Goal: Communication & Community: Participate in discussion

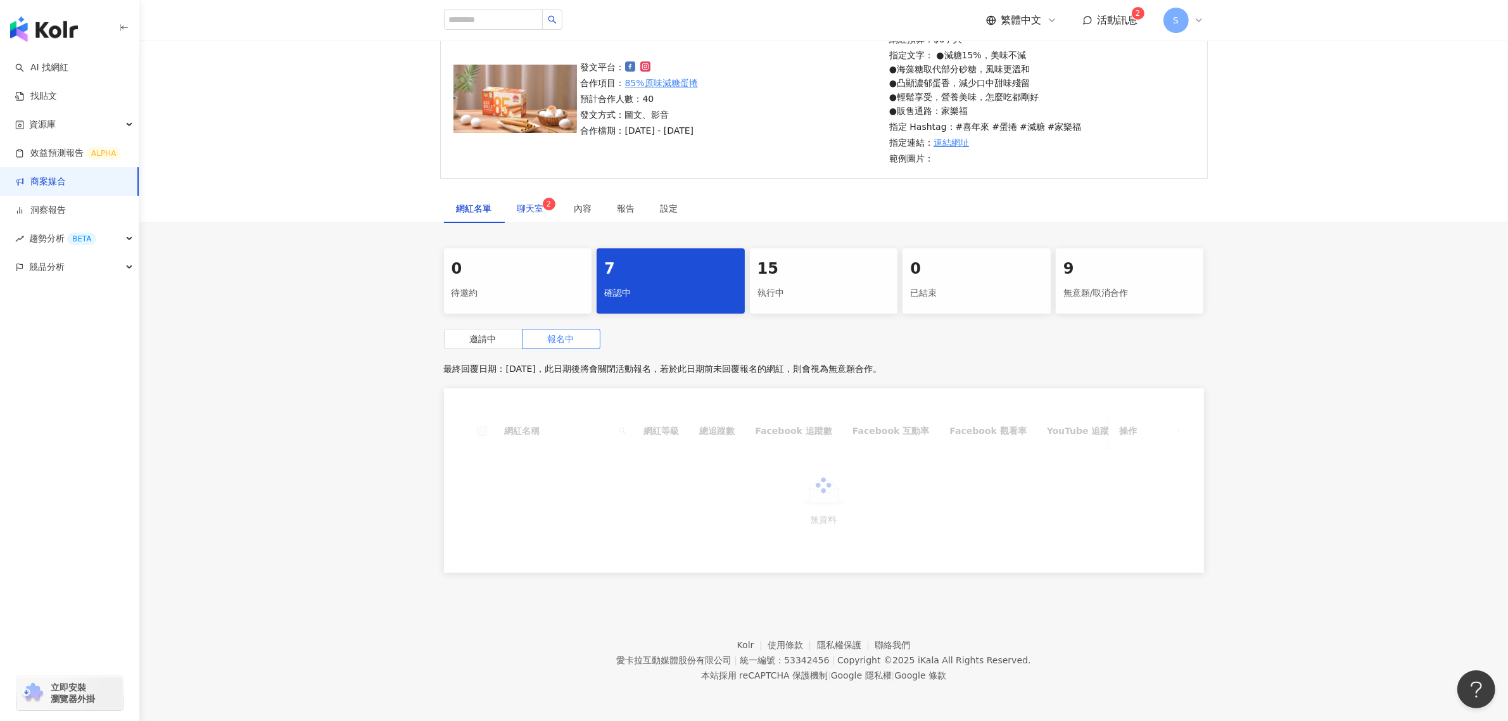
click at [530, 212] on div "聊天室 2" at bounding box center [533, 208] width 32 height 14
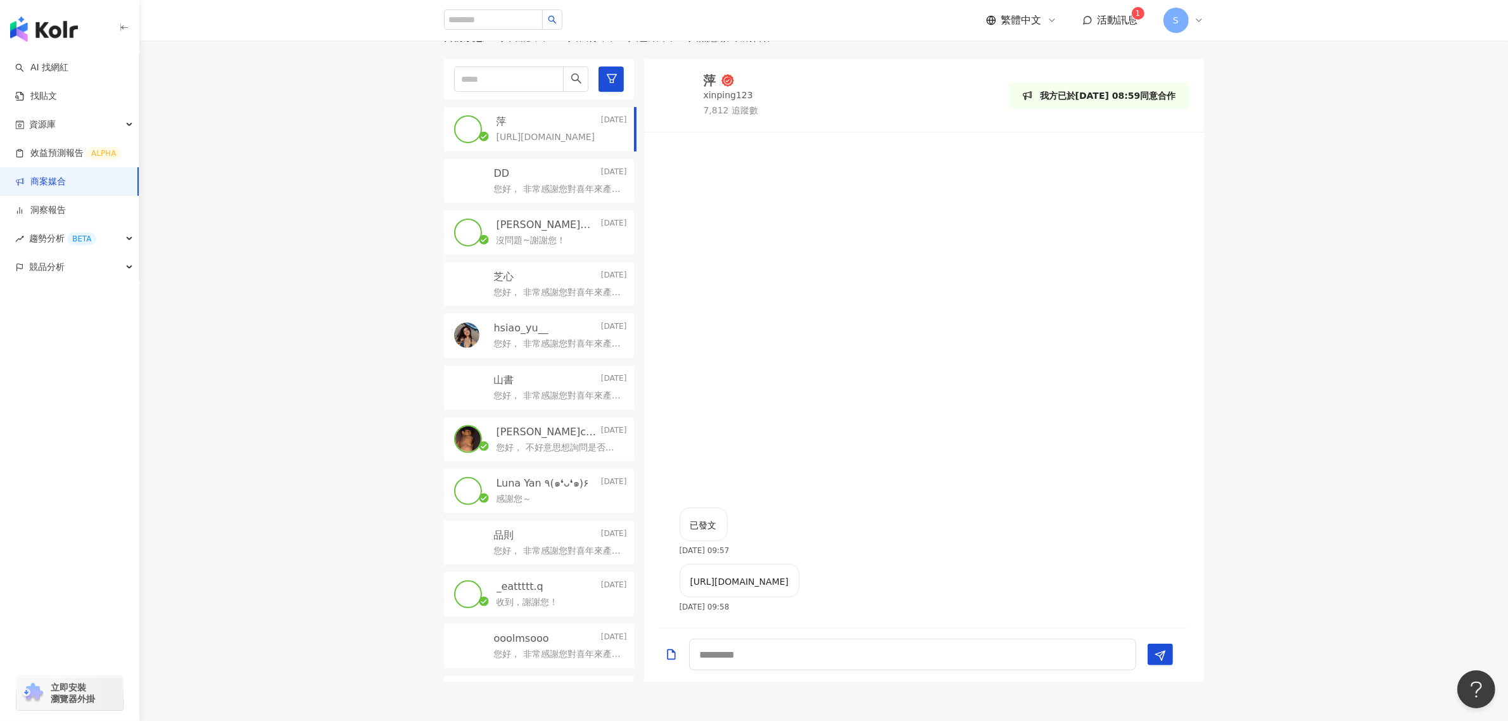
scroll to position [356, 0]
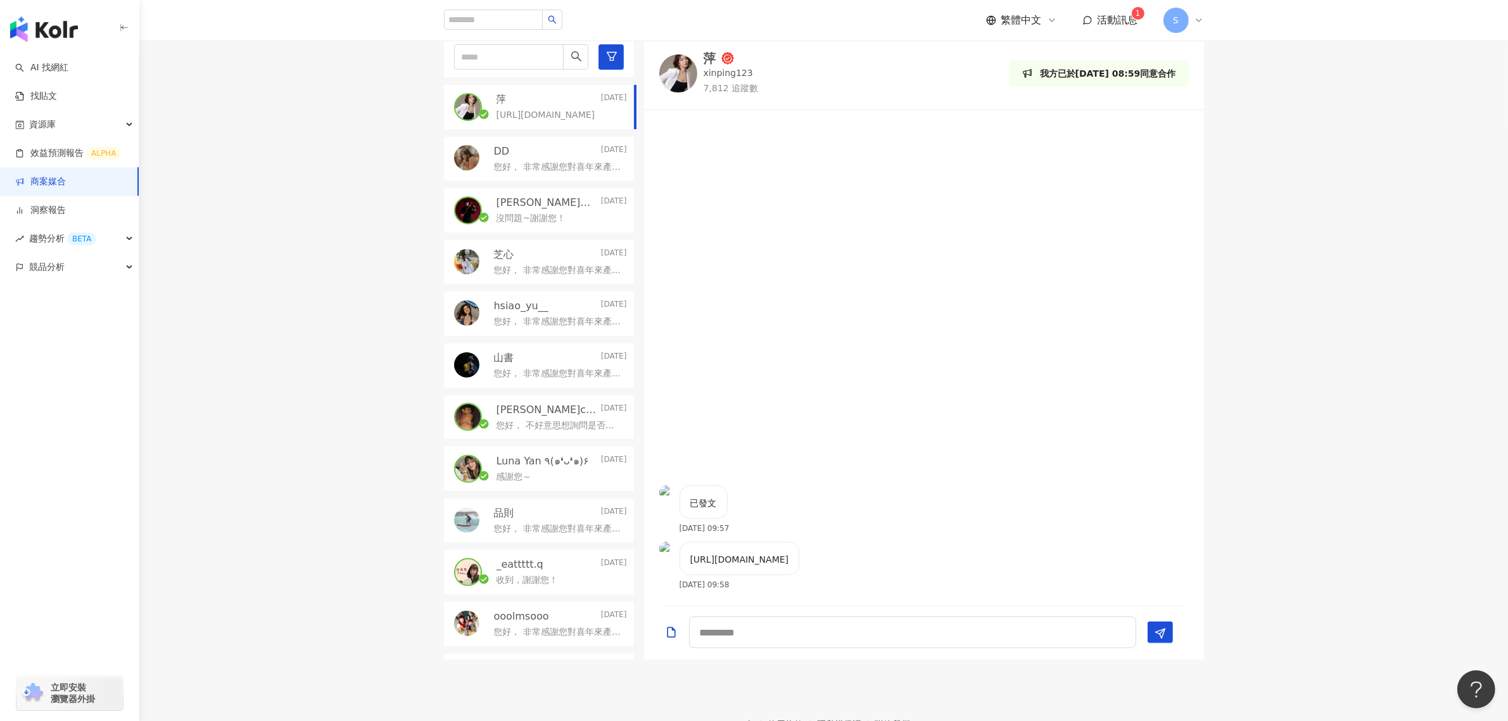
click at [751, 562] on p "[URL][DOMAIN_NAME]" at bounding box center [739, 559] width 99 height 14
copy p "[URL][DOMAIN_NAME]"
click at [814, 637] on textarea at bounding box center [912, 632] width 447 height 32
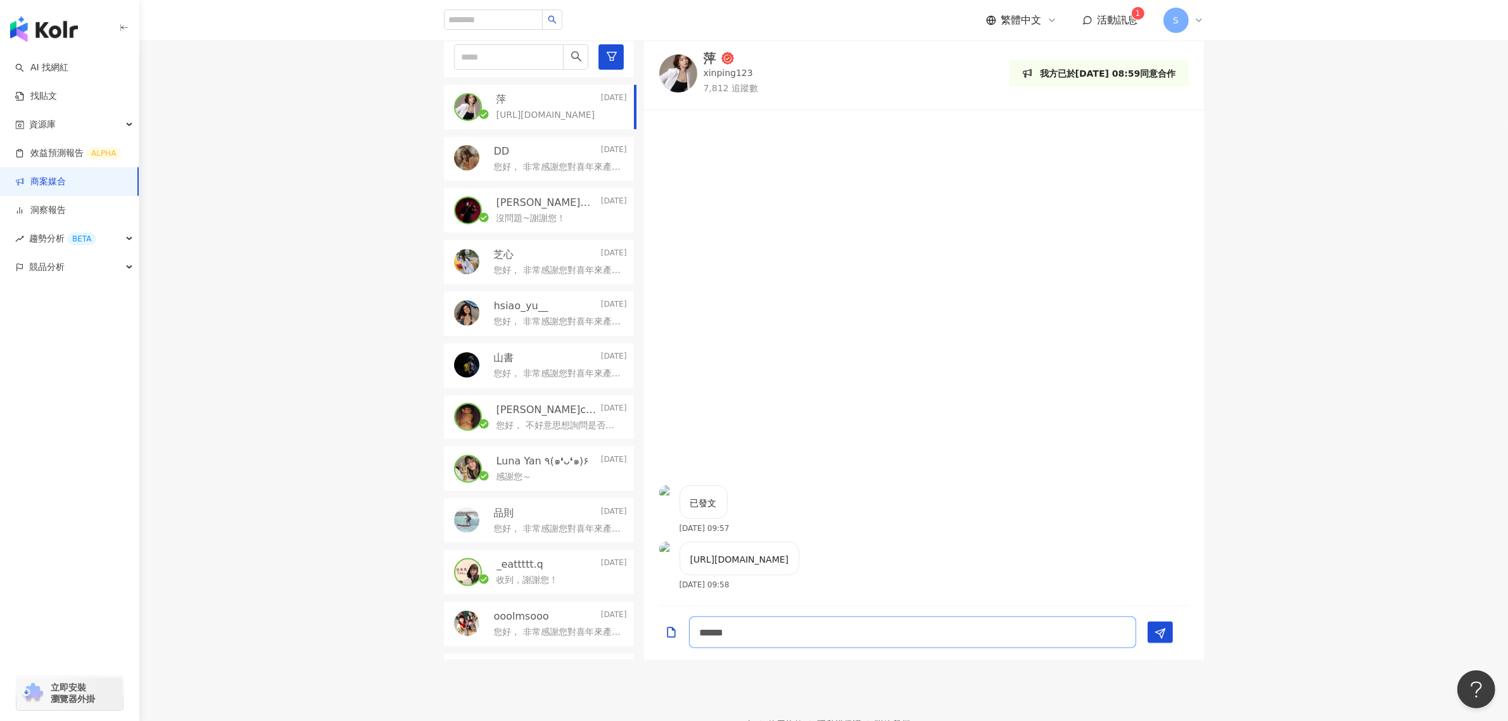
type textarea "*******"
click at [66, 184] on link "商案媒合" at bounding box center [40, 181] width 51 height 13
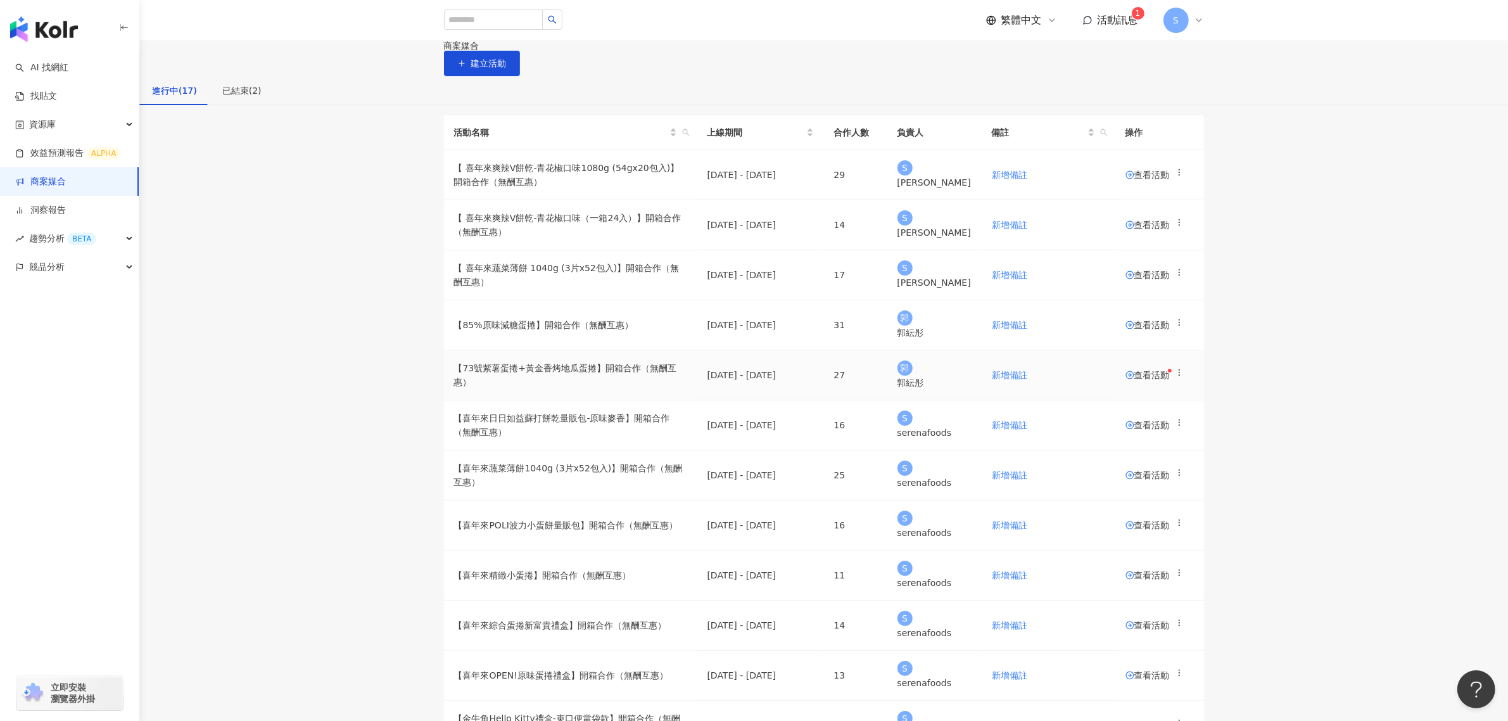
click at [1143, 379] on span "查看活動" at bounding box center [1147, 374] width 44 height 9
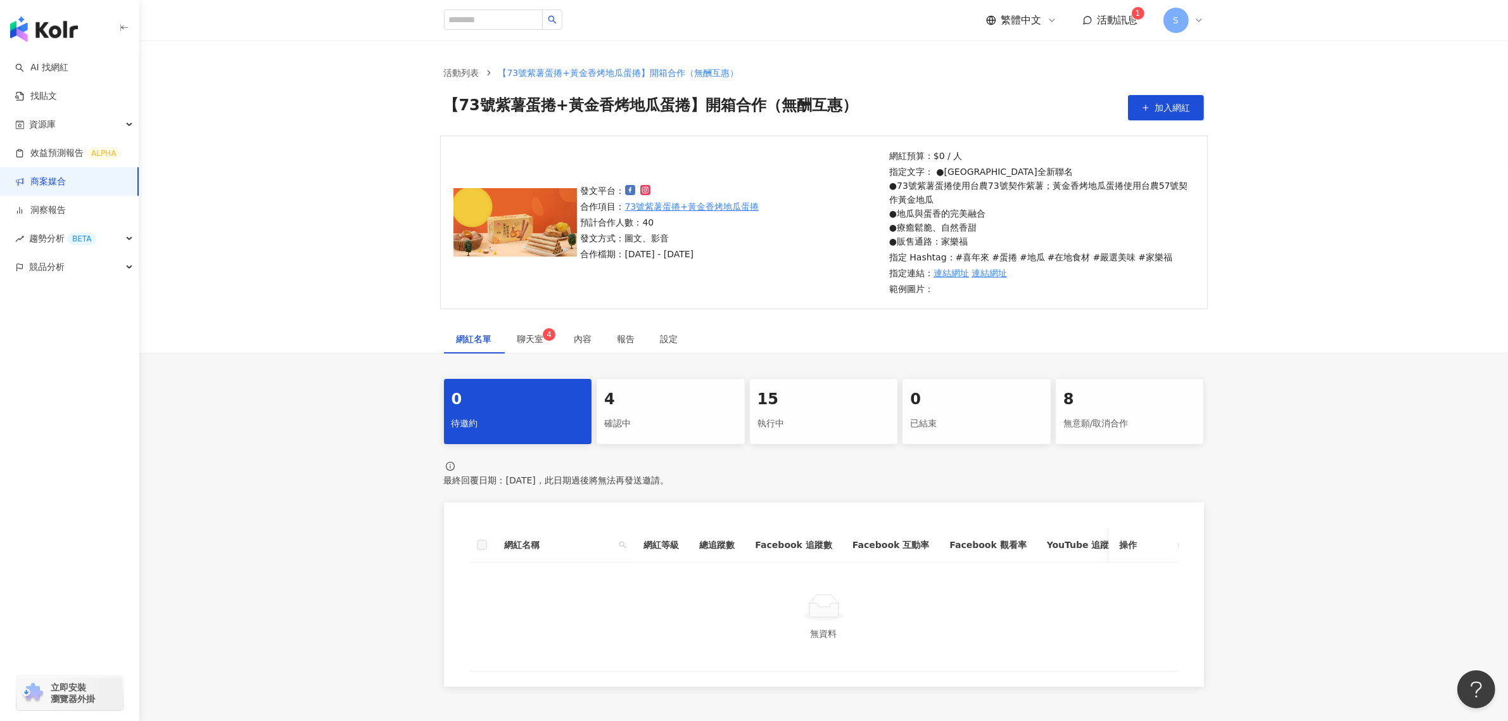
click at [808, 415] on div "執行中" at bounding box center [823, 424] width 133 height 22
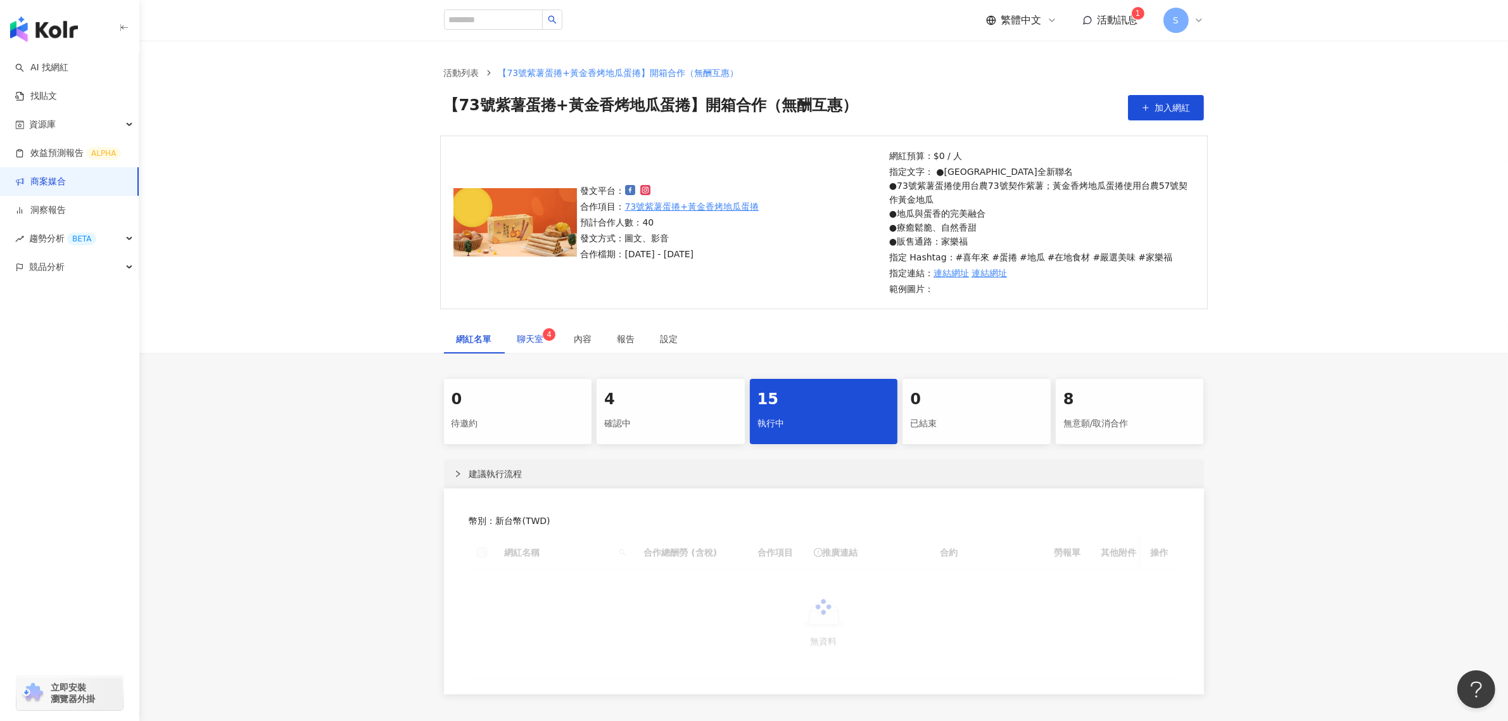
click at [540, 337] on span "聊天室 4" at bounding box center [533, 338] width 32 height 9
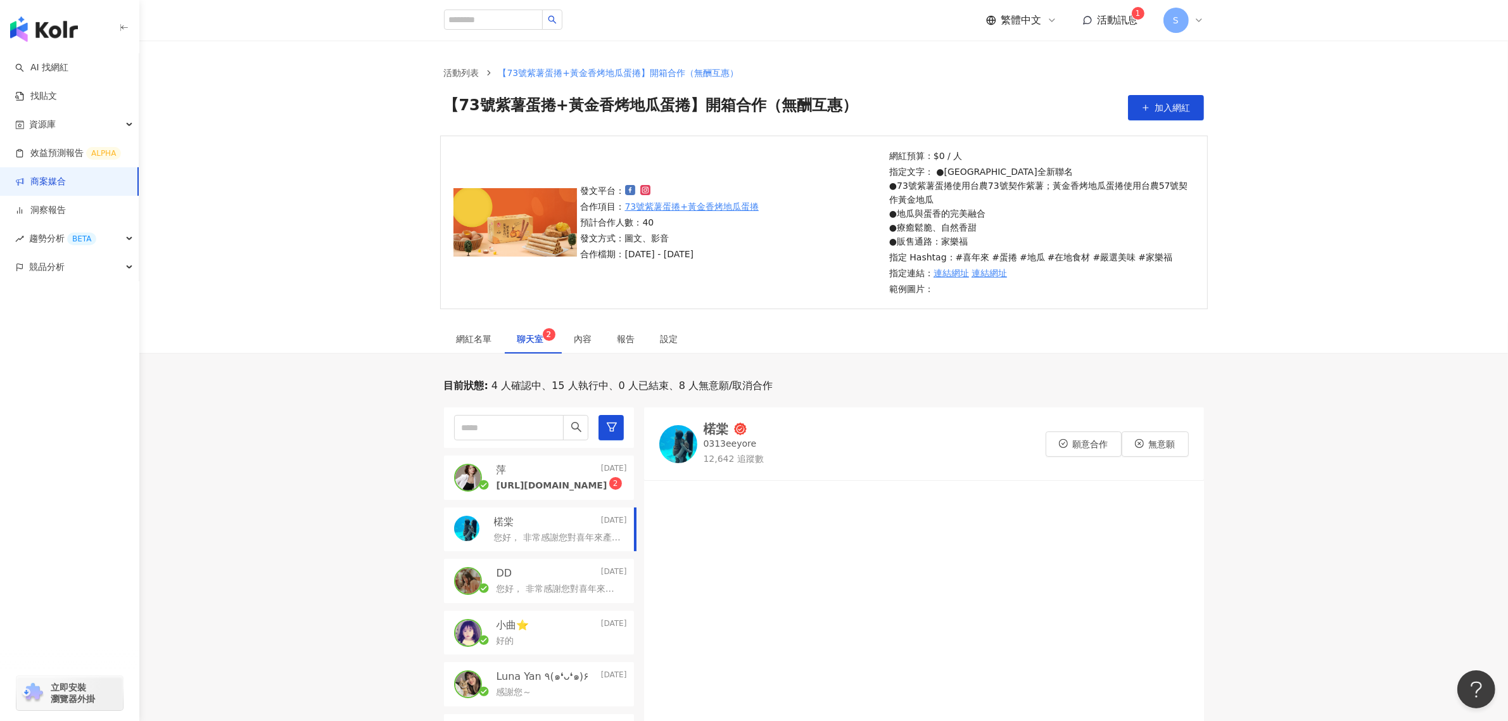
scroll to position [317, 0]
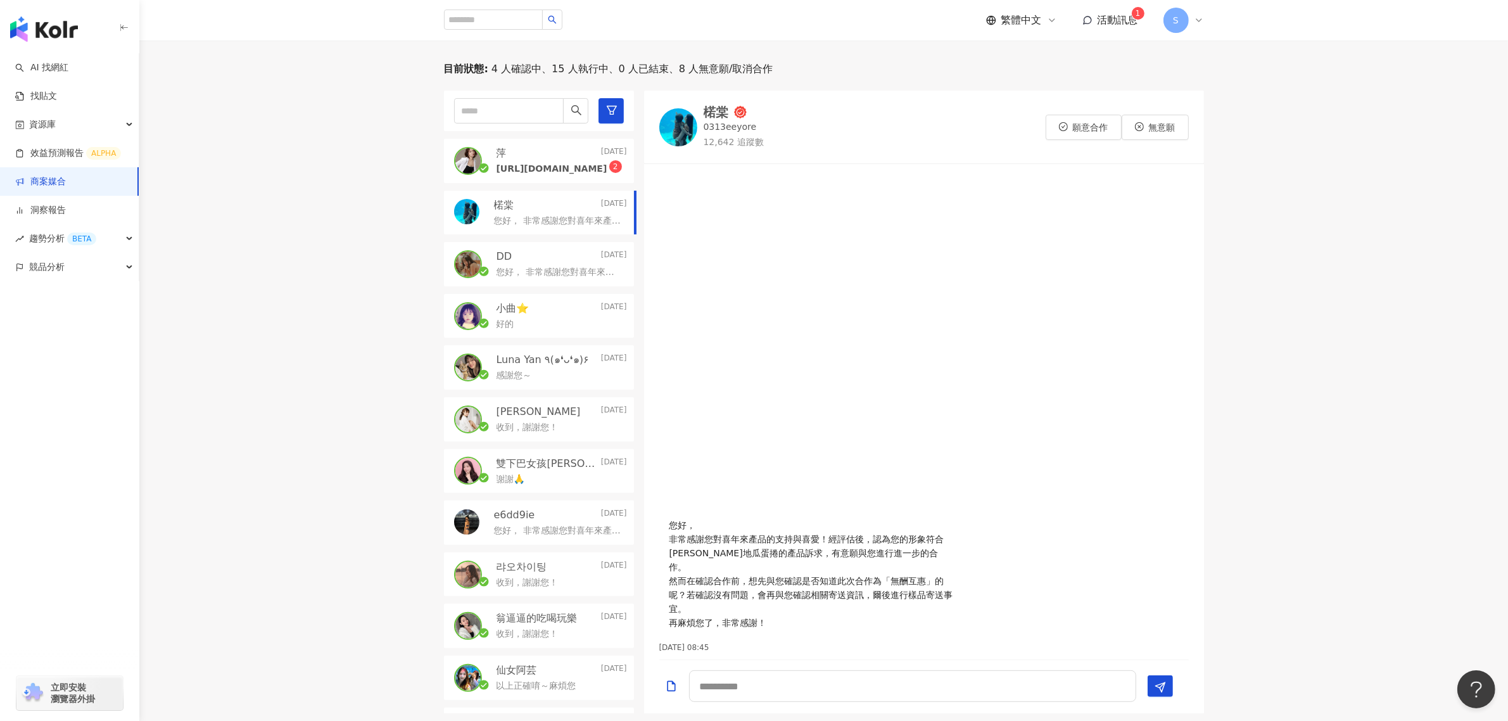
click at [567, 163] on p "[URL][DOMAIN_NAME]" at bounding box center [551, 169] width 111 height 13
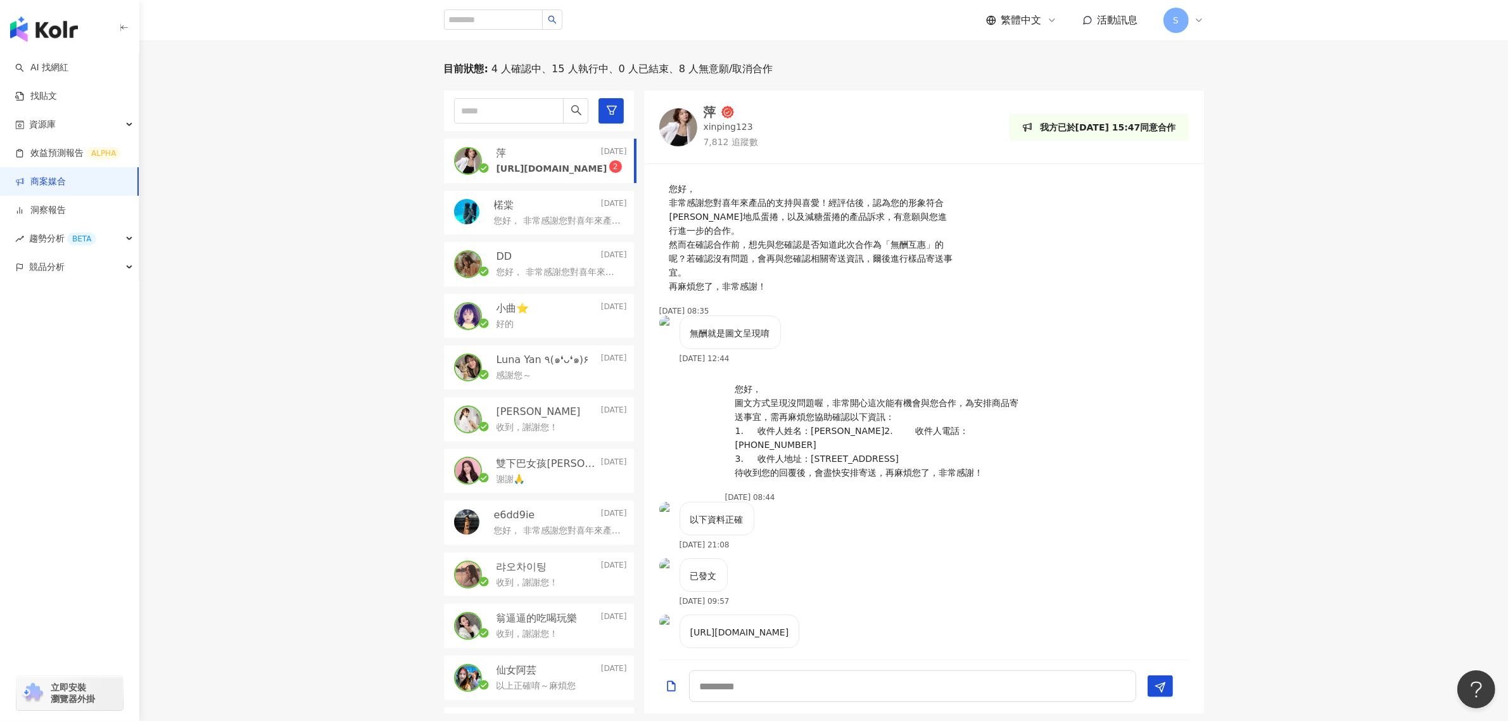
scroll to position [23, 0]
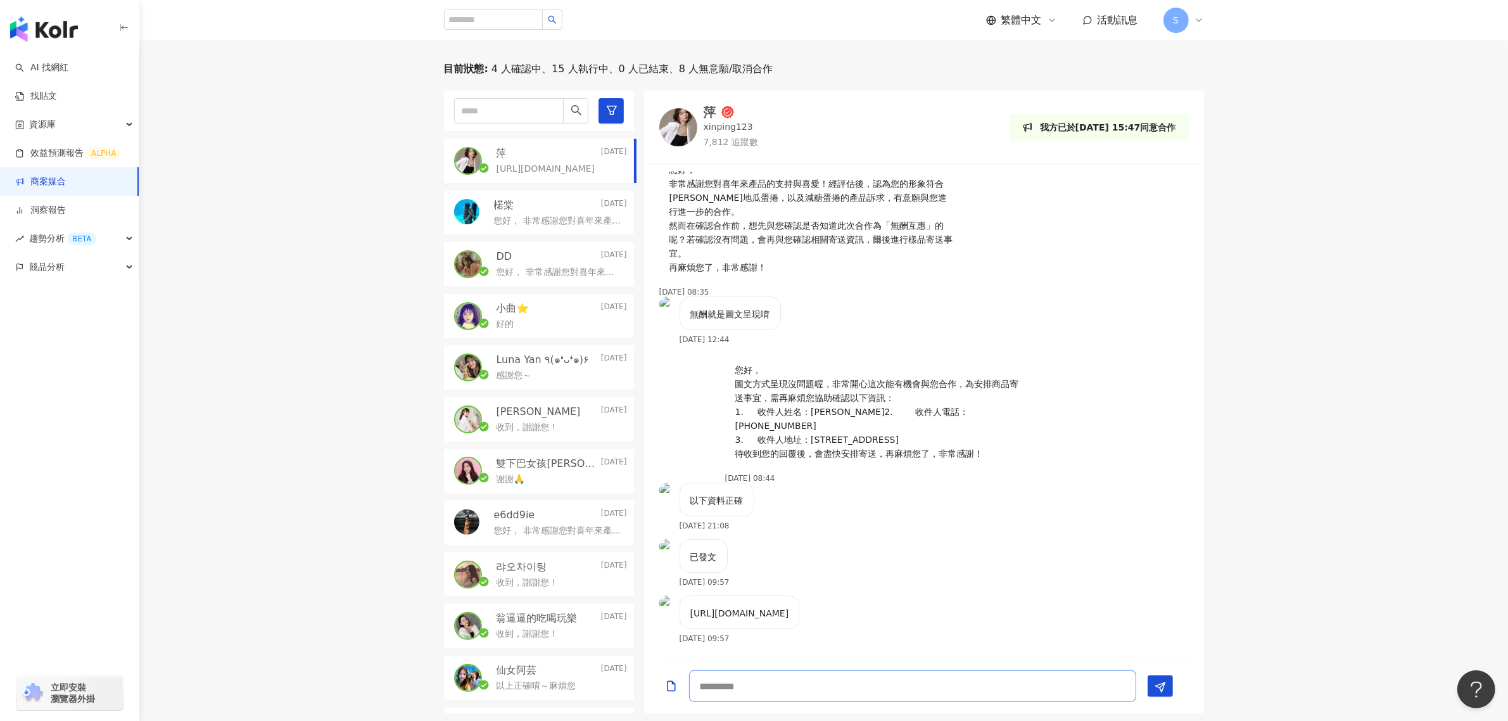
click at [882, 681] on textarea at bounding box center [912, 686] width 447 height 32
type textarea "*******"
